Goal: Transaction & Acquisition: Purchase product/service

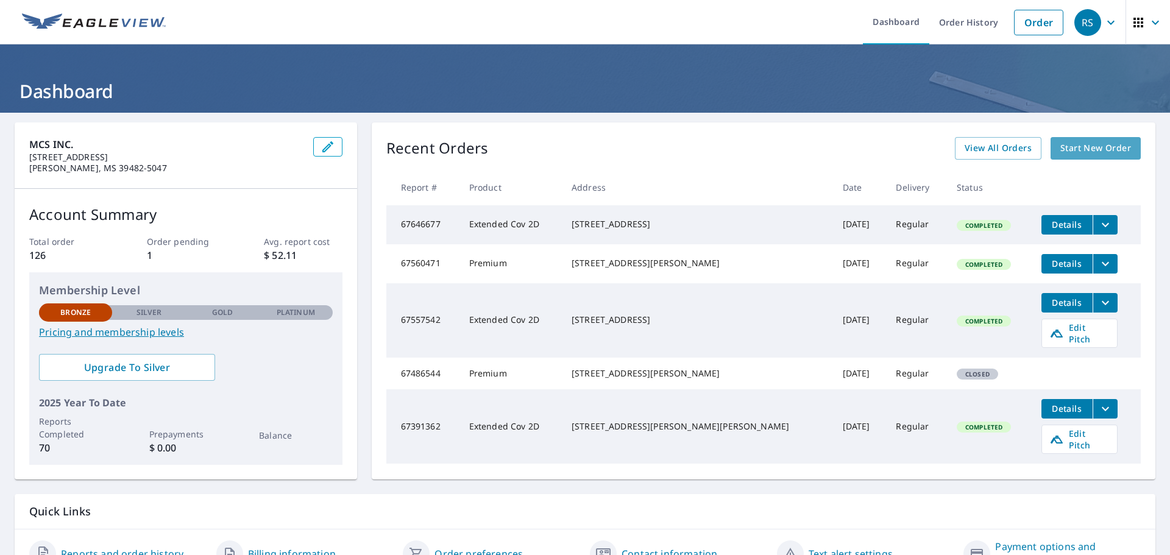
click at [1064, 147] on span "Start New Order" at bounding box center [1095, 148] width 71 height 15
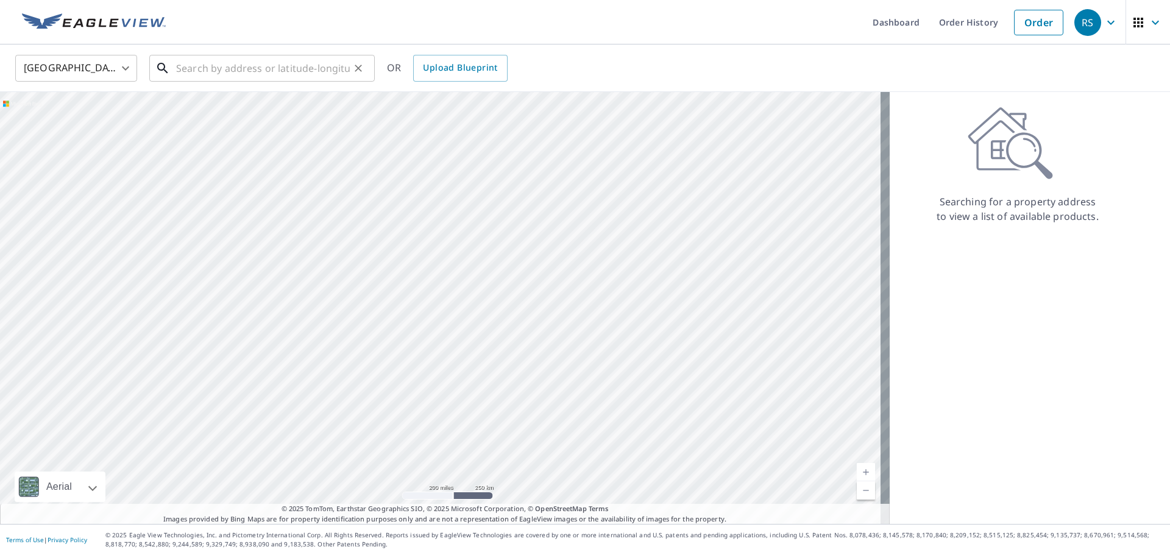
click at [193, 71] on input "text" at bounding box center [263, 68] width 174 height 34
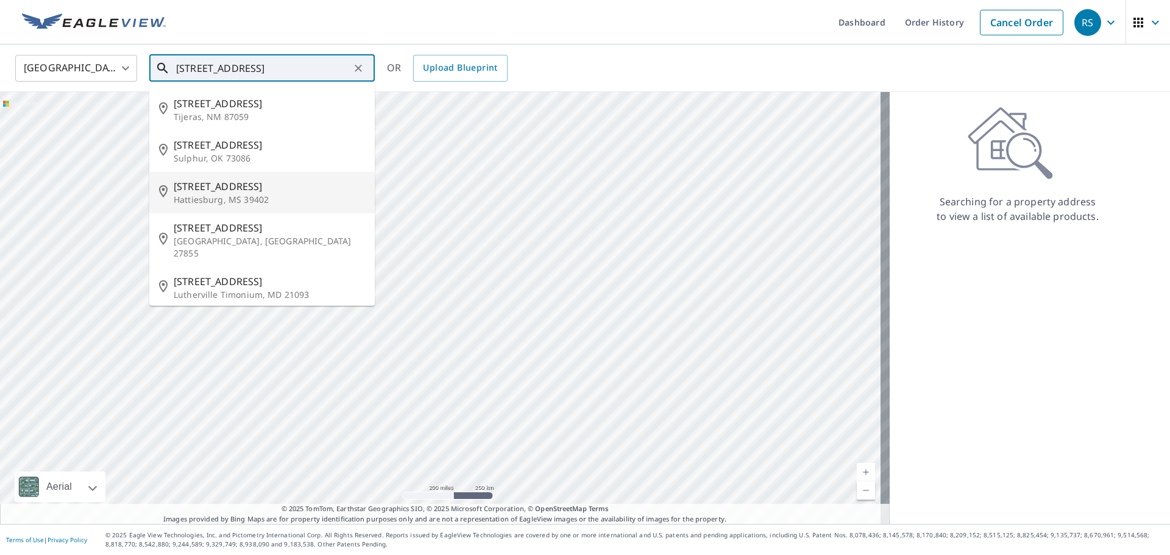
click at [185, 199] on p "Hattiesburg, MS 39402" at bounding box center [269, 200] width 191 height 12
type input "[STREET_ADDRESS]"
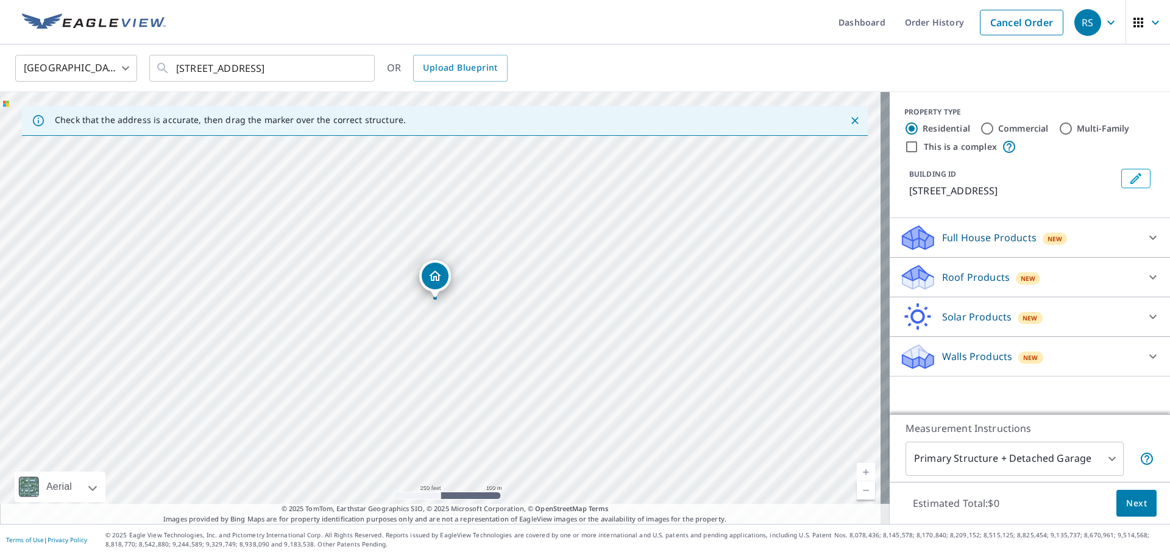
click at [980, 276] on p "Roof Products" at bounding box center [976, 277] width 68 height 15
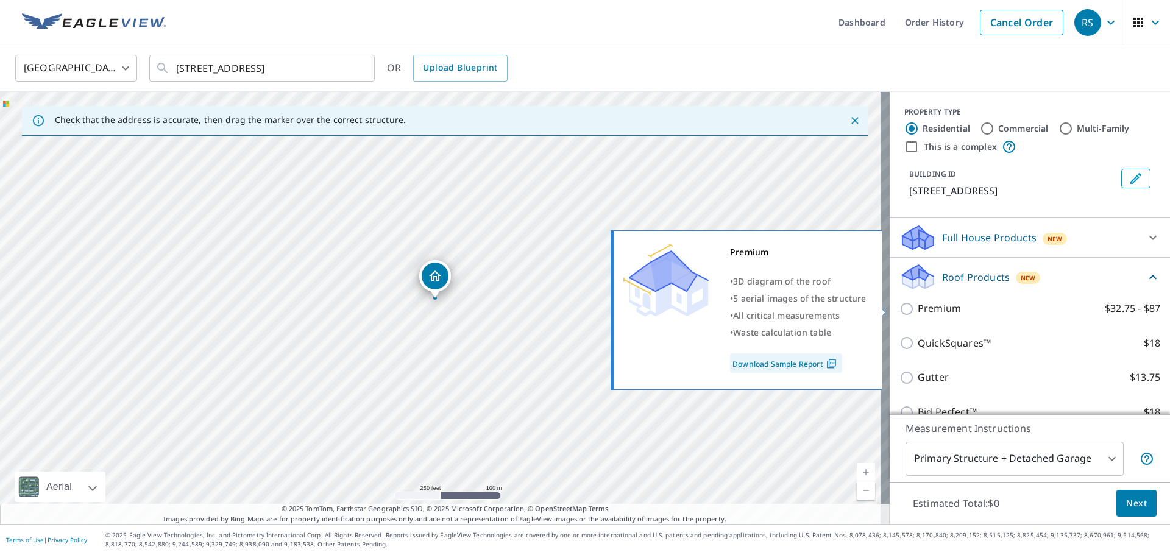
click at [901, 307] on input "Premium $32.75 - $87" at bounding box center [908, 309] width 18 height 15
checkbox input "true"
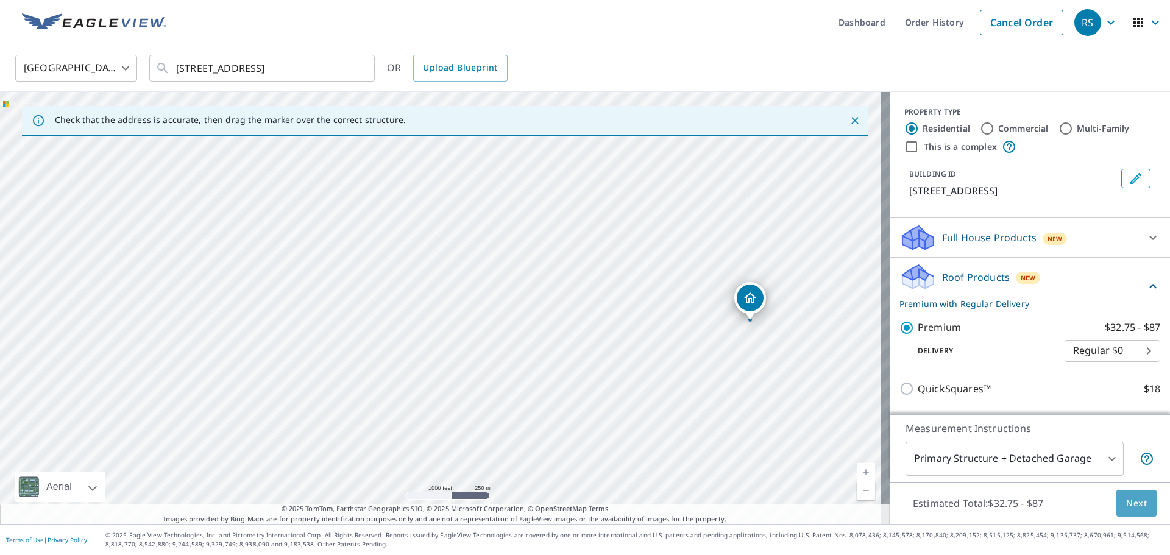
click at [1126, 498] on span "Next" at bounding box center [1136, 503] width 21 height 15
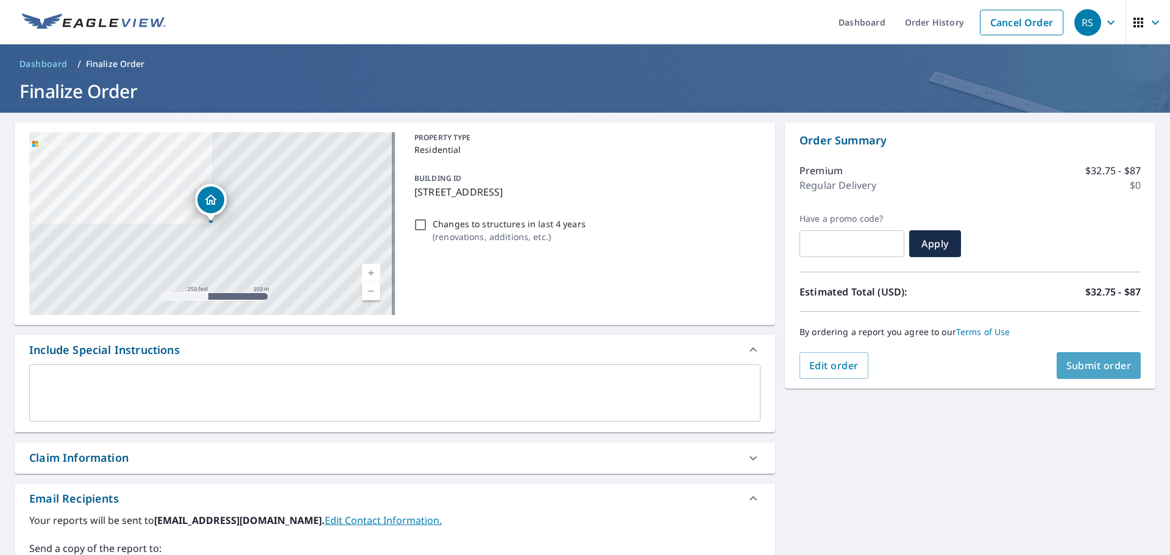
click at [1083, 363] on span "Submit order" at bounding box center [1098, 365] width 65 height 13
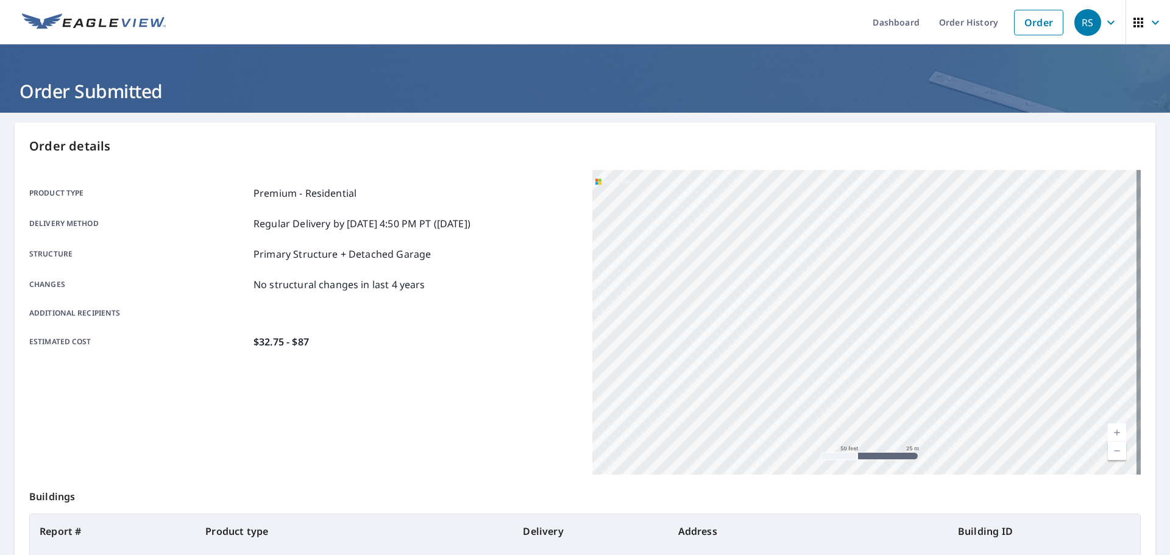
drag, startPoint x: 704, startPoint y: 358, endPoint x: 1004, endPoint y: 381, distance: 300.7
click at [1004, 381] on div "[STREET_ADDRESS]" at bounding box center [866, 322] width 548 height 305
drag, startPoint x: 737, startPoint y: 340, endPoint x: 735, endPoint y: 455, distance: 115.2
click at [735, 455] on div "[STREET_ADDRESS]" at bounding box center [866, 322] width 548 height 305
drag, startPoint x: 952, startPoint y: 363, endPoint x: 762, endPoint y: 338, distance: 191.7
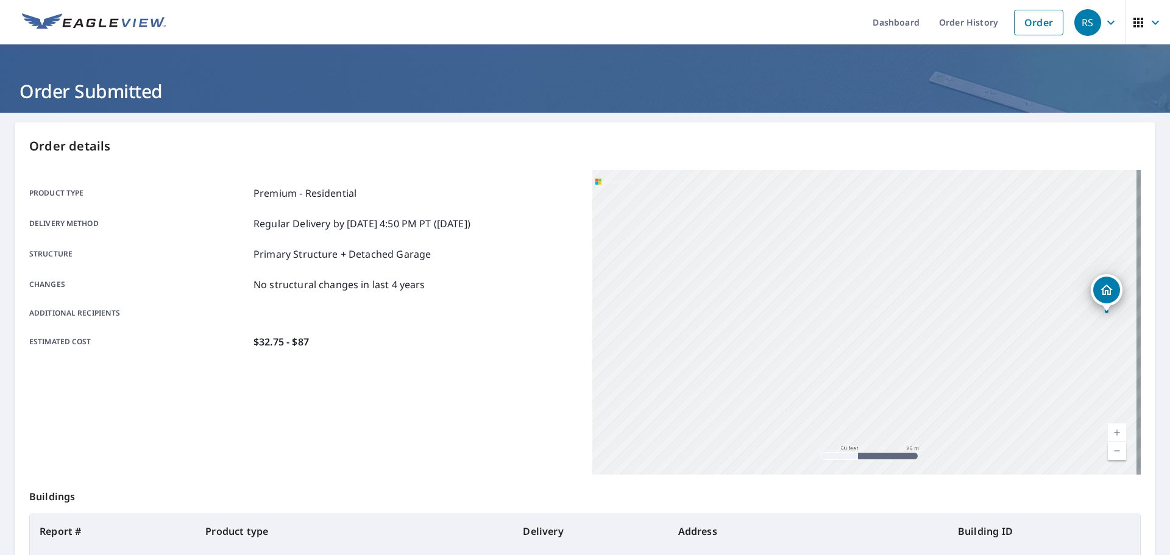
click at [762, 338] on div "[STREET_ADDRESS]" at bounding box center [866, 322] width 548 height 305
drag, startPoint x: 954, startPoint y: 361, endPoint x: 791, endPoint y: 348, distance: 163.8
click at [791, 348] on div "[STREET_ADDRESS]" at bounding box center [866, 322] width 548 height 305
